Goal: Information Seeking & Learning: Learn about a topic

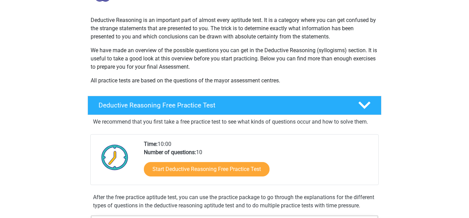
scroll to position [69, 0]
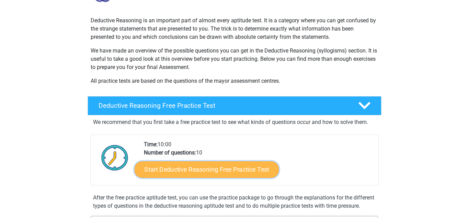
click at [205, 170] on link "Start Deductive Reasoning Free Practice Test" at bounding box center [207, 169] width 145 height 16
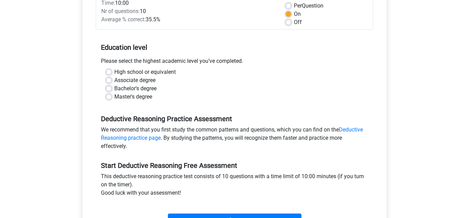
scroll to position [105, 0]
click at [114, 96] on label "Master's degree" at bounding box center [133, 96] width 38 height 8
click at [111, 96] on input "Master's degree" at bounding box center [108, 95] width 5 height 7
radio input "true"
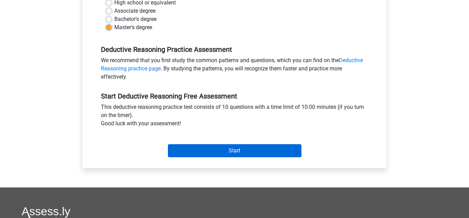
scroll to position [174, 0]
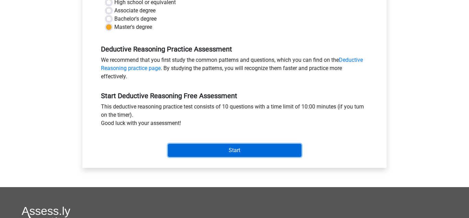
click at [236, 151] on input "Start" at bounding box center [235, 150] width 134 height 13
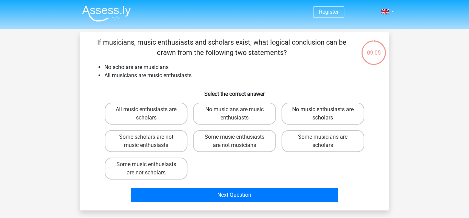
click at [343, 113] on label "No music enthusiasts are scholars" at bounding box center [323, 114] width 83 height 22
click at [327, 113] on input "No music enthusiasts are scholars" at bounding box center [325, 112] width 4 height 4
radio input "true"
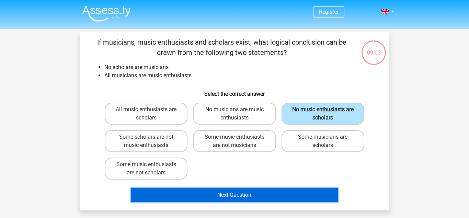
click at [227, 194] on button "Next Question" at bounding box center [235, 195] width 208 height 14
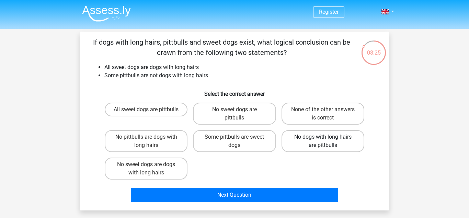
click at [344, 142] on label "No dogs with long hairs are pittbulls" at bounding box center [323, 141] width 83 height 22
click at [327, 142] on input "No dogs with long hairs are pittbulls" at bounding box center [325, 139] width 4 height 4
radio input "true"
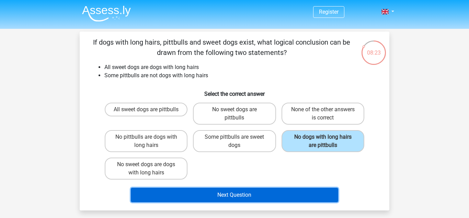
click at [275, 197] on button "Next Question" at bounding box center [235, 195] width 208 height 14
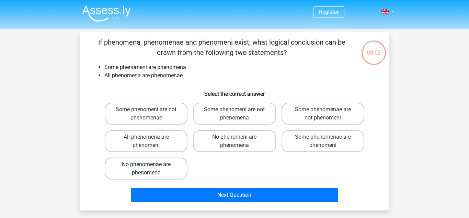
click at [141, 170] on label "No phenomenae are phenomena" at bounding box center [146, 169] width 83 height 22
click at [146, 169] on input "No phenomenae are phenomena" at bounding box center [148, 167] width 4 height 4
radio input "true"
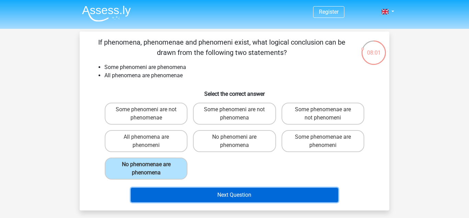
click at [230, 190] on button "Next Question" at bounding box center [235, 195] width 208 height 14
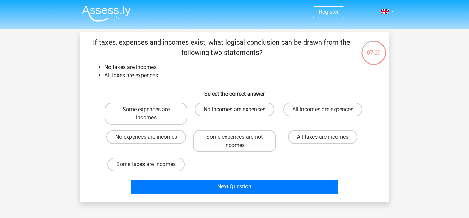
click at [253, 112] on label "No incomes are expences" at bounding box center [235, 110] width 80 height 14
click at [239, 112] on input "No incomes are expences" at bounding box center [237, 112] width 4 height 4
radio input "true"
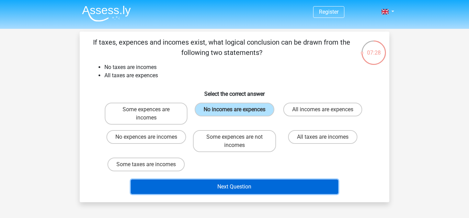
click at [235, 184] on button "Next Question" at bounding box center [235, 187] width 208 height 14
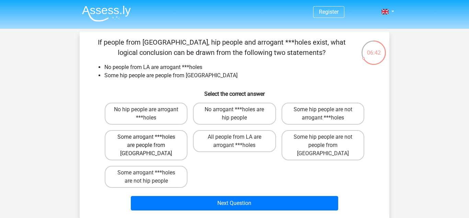
click at [166, 137] on label "Some arrogant ***holes are people from LA" at bounding box center [146, 145] width 83 height 30
click at [151, 137] on input "Some arrogant ***holes are people from LA" at bounding box center [148, 139] width 4 height 4
radio input "true"
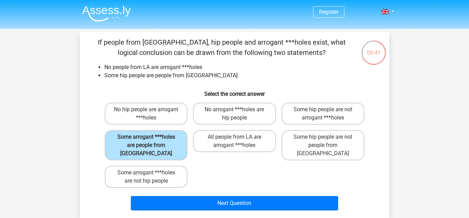
click at [234, 191] on div "Next Question" at bounding box center [235, 202] width 288 height 23
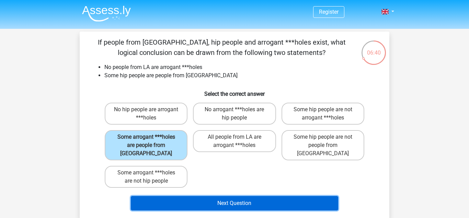
click at [234, 196] on button "Next Question" at bounding box center [235, 203] width 208 height 14
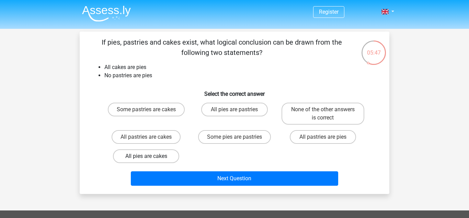
click at [153, 155] on label "All pies are cakes" at bounding box center [146, 156] width 66 height 14
click at [151, 156] on input "All pies are cakes" at bounding box center [148, 158] width 4 height 4
radio input "true"
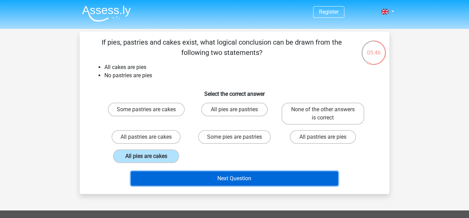
click at [227, 180] on button "Next Question" at bounding box center [235, 178] width 208 height 14
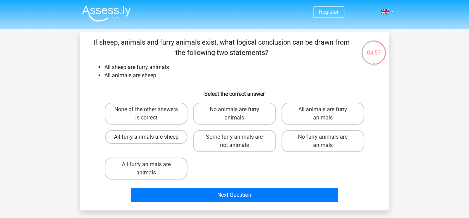
click at [148, 136] on label "All furry animals are sheep" at bounding box center [146, 137] width 82 height 14
click at [148, 137] on input "All furry animals are sheep" at bounding box center [148, 139] width 4 height 4
radio input "true"
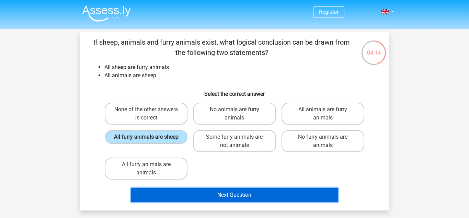
click at [215, 194] on button "Next Question" at bounding box center [235, 195] width 208 height 14
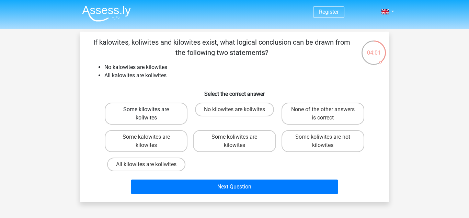
click at [154, 108] on label "Some kilowites are koliwites" at bounding box center [146, 114] width 83 height 22
click at [151, 110] on input "Some kilowites are koliwites" at bounding box center [148, 112] width 4 height 4
radio input "true"
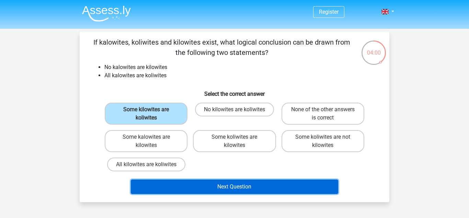
click at [225, 187] on button "Next Question" at bounding box center [235, 187] width 208 height 14
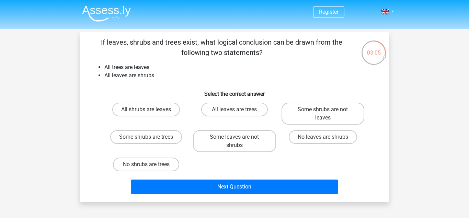
click at [158, 105] on label "All shrubs are leaves" at bounding box center [146, 110] width 68 height 14
click at [151, 110] on input "All shrubs are leaves" at bounding box center [148, 112] width 4 height 4
radio input "true"
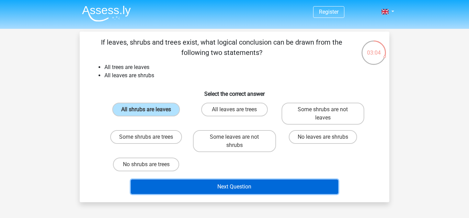
click at [224, 185] on button "Next Question" at bounding box center [235, 187] width 208 height 14
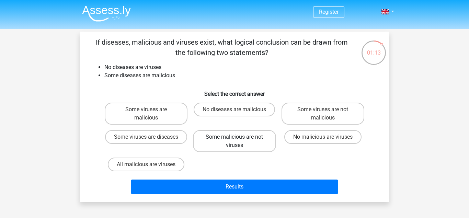
click at [245, 135] on label "Some malicious are not viruses" at bounding box center [234, 141] width 83 height 22
click at [239, 137] on input "Some malicious are not viruses" at bounding box center [237, 139] width 4 height 4
radio input "true"
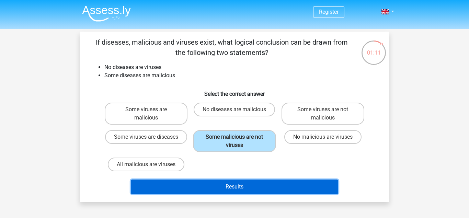
click at [230, 187] on button "Results" at bounding box center [235, 187] width 208 height 14
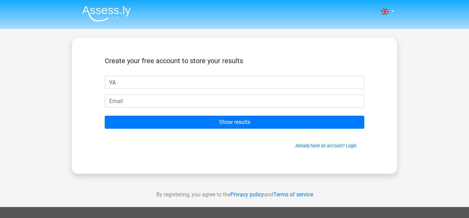
type input "YA"
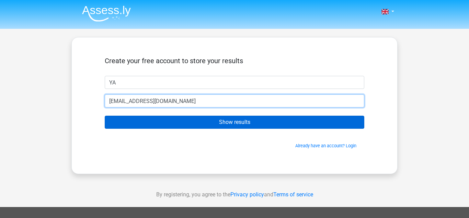
type input "yaarahasar@gmail.com"
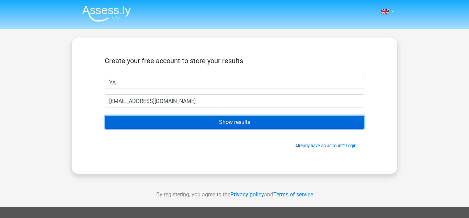
click at [233, 121] on input "Show results" at bounding box center [235, 122] width 260 height 13
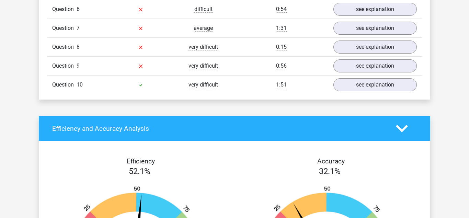
scroll to position [672, 0]
